Goal: Task Accomplishment & Management: Manage account settings

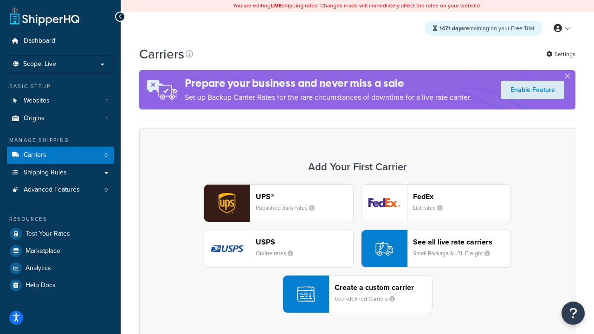
click at [357, 249] on div "UPS® Published daily rates FedEx List rates USPS Online rates See all live rate…" at bounding box center [357, 248] width 417 height 129
click at [462, 196] on header "FedEx" at bounding box center [461, 196] width 97 height 9
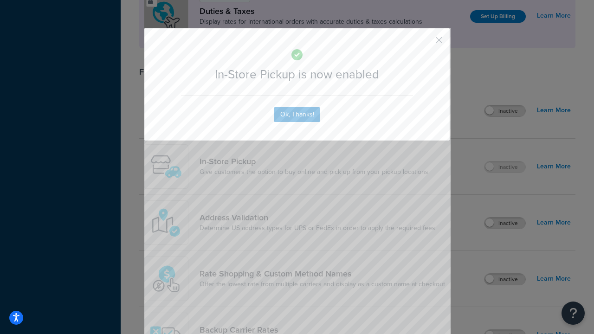
click at [425, 43] on button "button" at bounding box center [425, 43] width 2 height 2
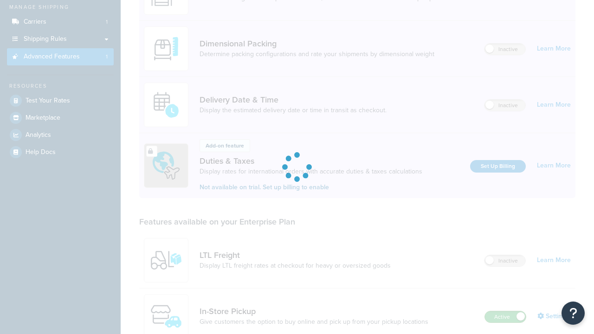
click at [505, 311] on label "Active" at bounding box center [505, 316] width 41 height 11
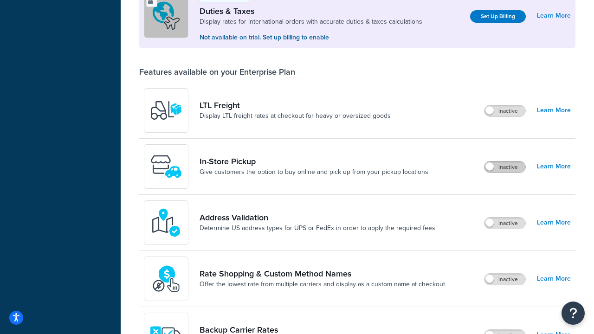
scroll to position [283, 0]
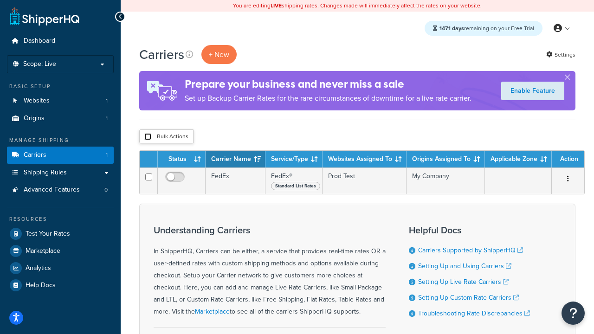
click at [148, 137] on input "checkbox" at bounding box center [147, 136] width 7 height 7
checkbox input "true"
click at [0, 0] on button "Delete" at bounding box center [0, 0] width 0 height 0
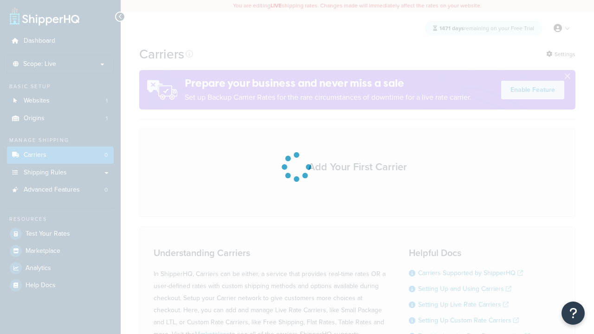
scroll to position [82, 0]
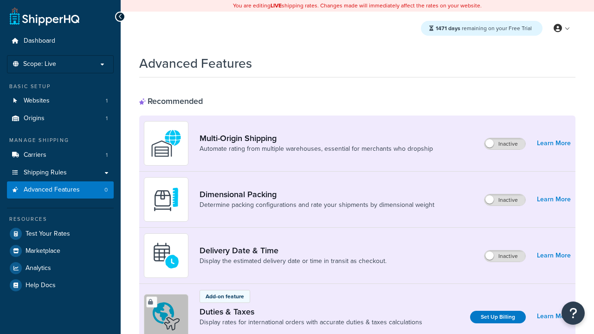
scroll to position [413, 0]
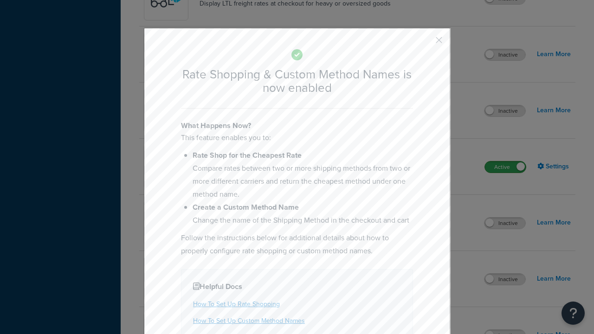
scroll to position [0, 0]
click at [425, 43] on button "button" at bounding box center [425, 43] width 2 height 2
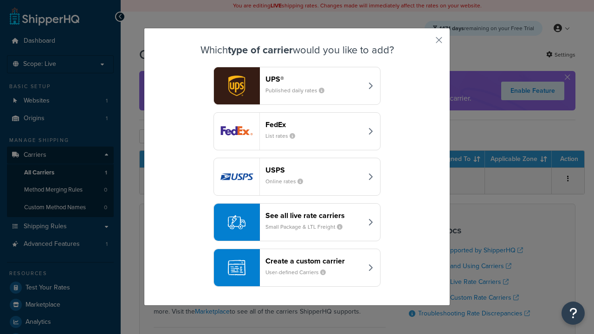
click at [297, 222] on div "See all live rate carriers Small Package & LTL Freight" at bounding box center [313, 222] width 97 height 22
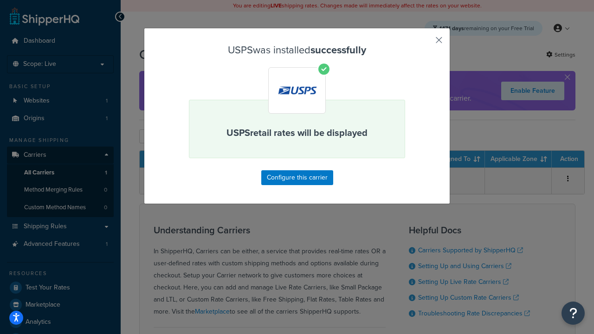
click at [425, 43] on button "button" at bounding box center [425, 43] width 2 height 2
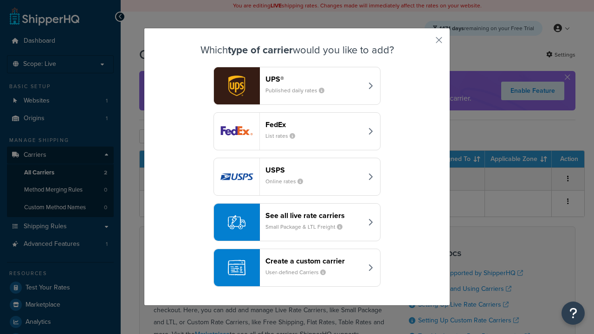
click at [297, 222] on div "See all live rate carriers Small Package & LTL Freight" at bounding box center [313, 222] width 97 height 22
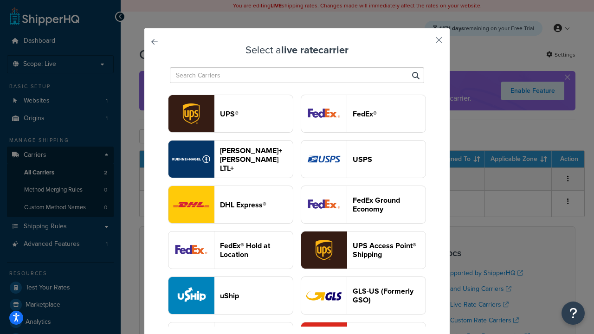
click at [363, 114] on header "FedEx®" at bounding box center [389, 114] width 73 height 9
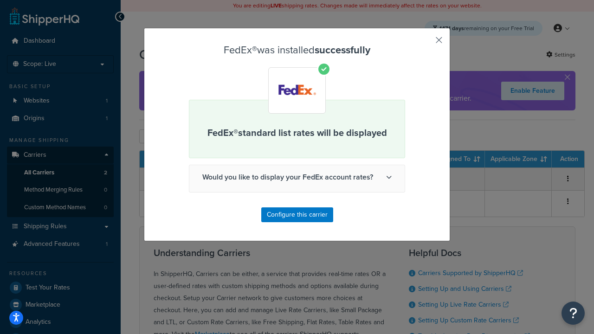
click at [425, 43] on button "button" at bounding box center [425, 43] width 2 height 2
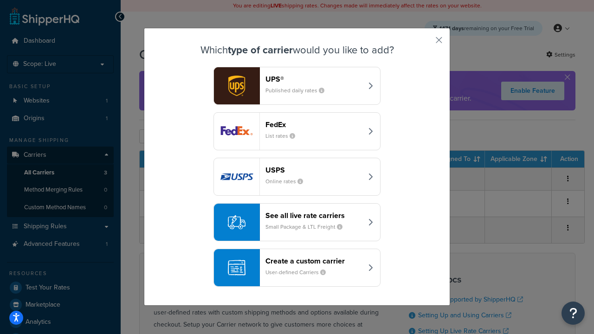
click at [297, 222] on div "See all live rate carriers Small Package & LTL Freight" at bounding box center [313, 222] width 97 height 22
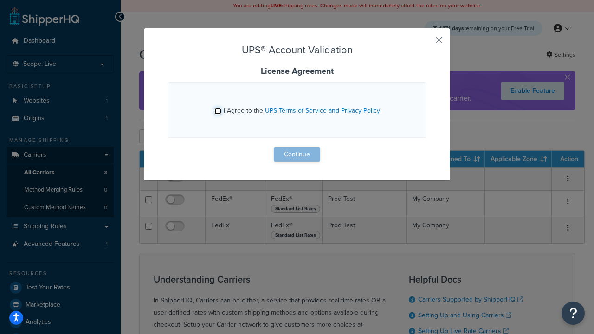
click at [218, 111] on input "I Agree to the UPS Terms of Service and Privacy Policy" at bounding box center [217, 111] width 7 height 7
checkbox input "true"
click at [297, 155] on button "Continue" at bounding box center [297, 154] width 46 height 15
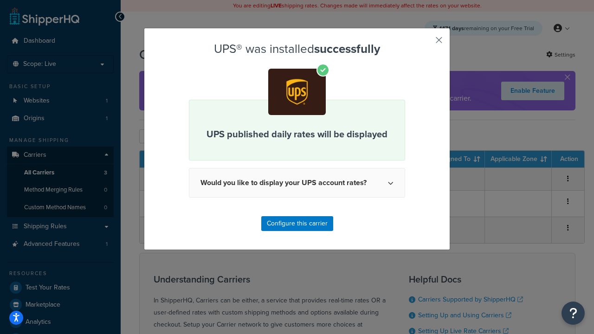
click at [425, 43] on button "button" at bounding box center [425, 43] width 2 height 2
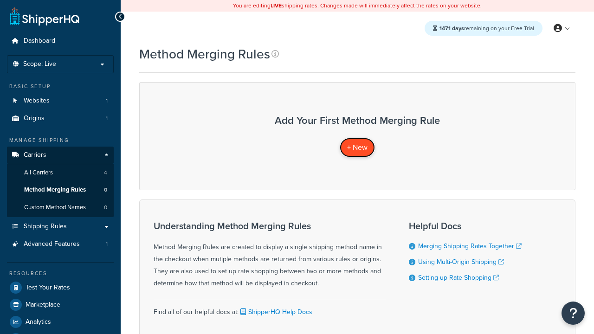
click at [357, 147] on span "+ New" at bounding box center [357, 147] width 20 height 11
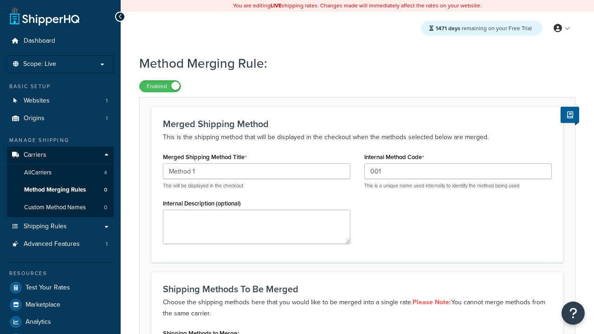
type input "001"
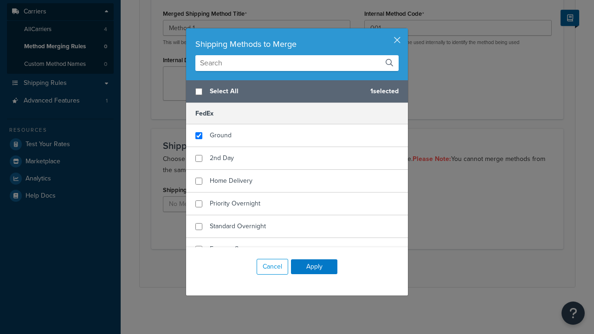
scroll to position [684, 0]
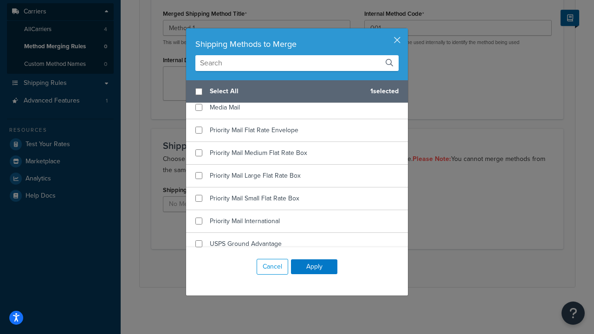
click at [226, 90] on span "Priority Mail" at bounding box center [226, 85] width 33 height 10
checkbox input "true"
click at [314, 267] on button "Apply" at bounding box center [314, 266] width 46 height 15
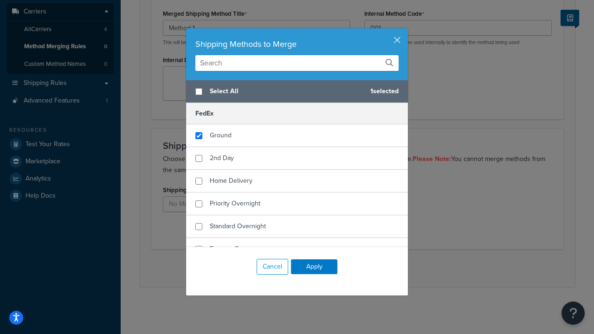
click at [352, 268] on button "Save" at bounding box center [352, 268] width 25 height 15
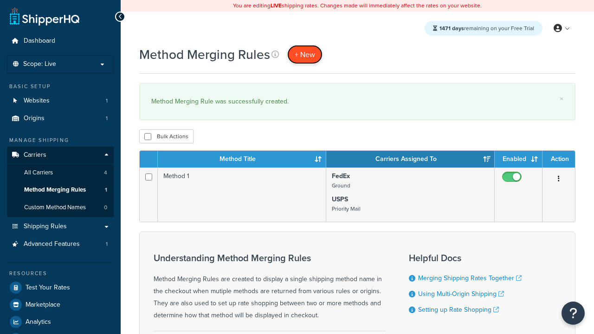
click at [305, 54] on span "+ New" at bounding box center [305, 54] width 20 height 11
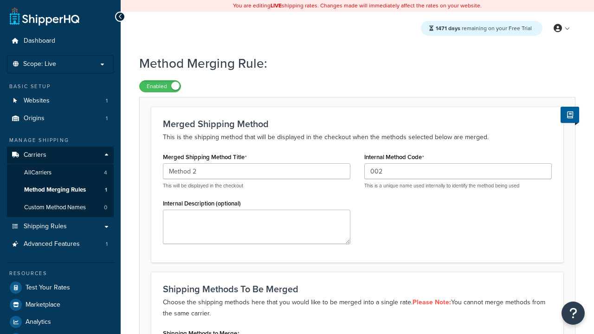
scroll to position [144, 0]
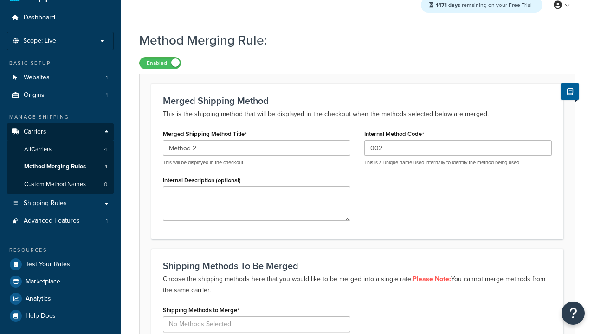
type input "002"
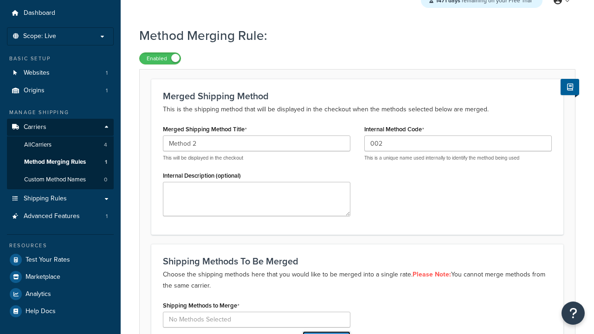
click at [325, 331] on button "Add Methods" at bounding box center [327, 338] width 48 height 15
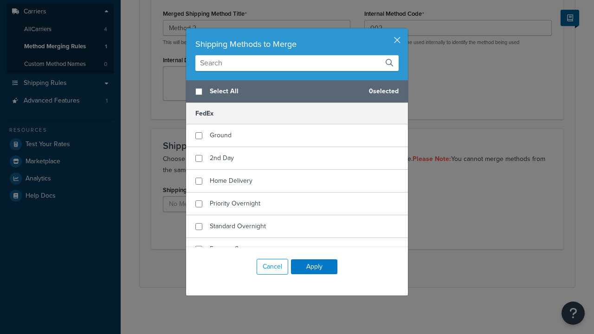
scroll to position [0, 0]
checkbox input "true"
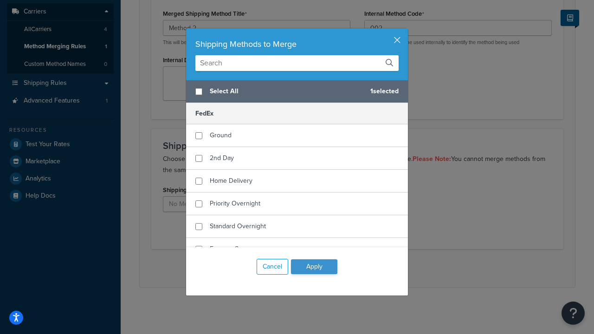
scroll to position [692, 0]
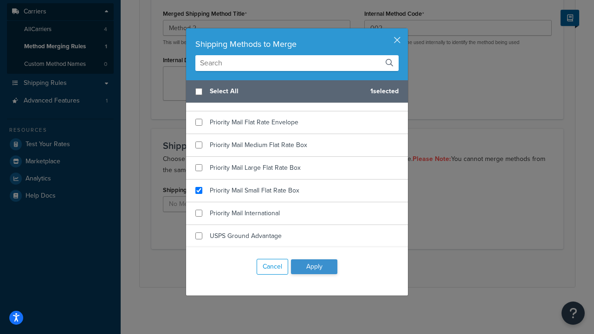
click at [314, 267] on button "Apply" at bounding box center [314, 266] width 46 height 15
click at [352, 268] on button "Save" at bounding box center [352, 268] width 25 height 15
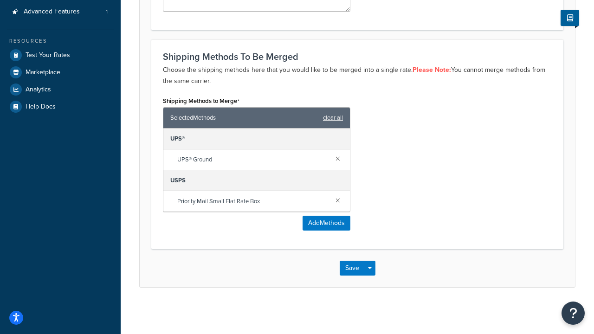
scroll to position [0, 0]
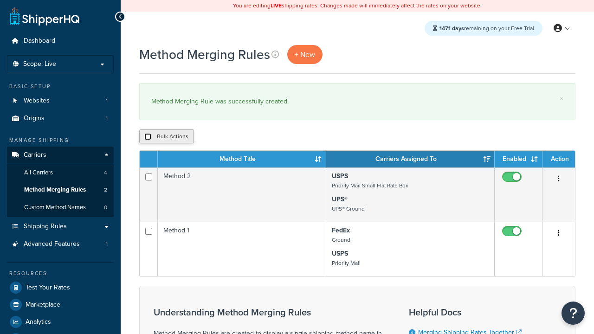
click at [148, 137] on input "checkbox" at bounding box center [147, 136] width 7 height 7
checkbox input "true"
click at [0, 0] on button "Duplicate" at bounding box center [0, 0] width 0 height 0
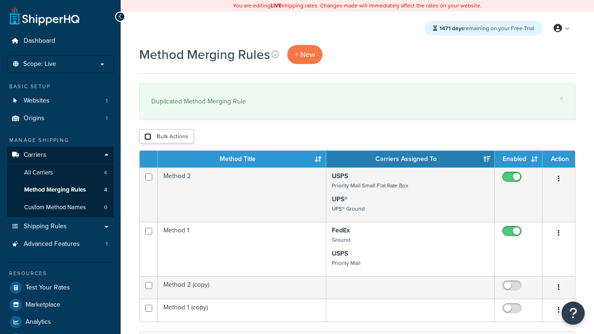
click at [148, 137] on input "checkbox" at bounding box center [147, 136] width 7 height 7
checkbox input "true"
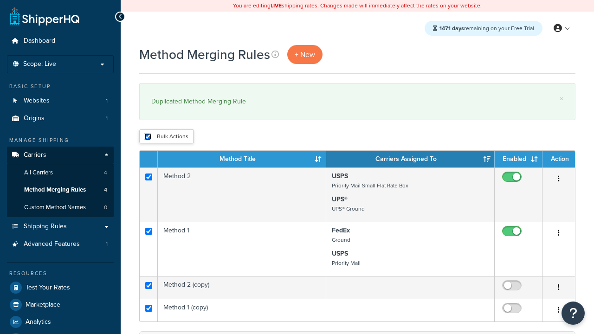
checkbox input "true"
click at [0, 0] on button "Delete" at bounding box center [0, 0] width 0 height 0
